Goal: Navigation & Orientation: Find specific page/section

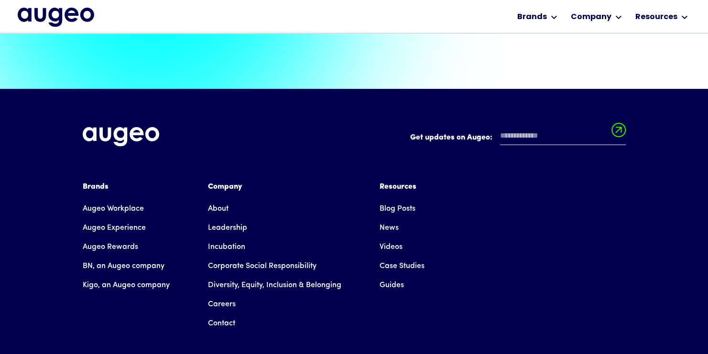
scroll to position [2119, 0]
click at [132, 199] on link "Augeo Workplace" at bounding box center [113, 208] width 61 height 19
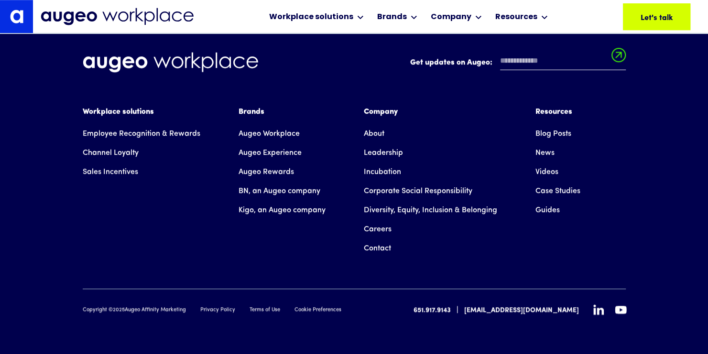
scroll to position [6797, 0]
